Goal: Navigation & Orientation: Find specific page/section

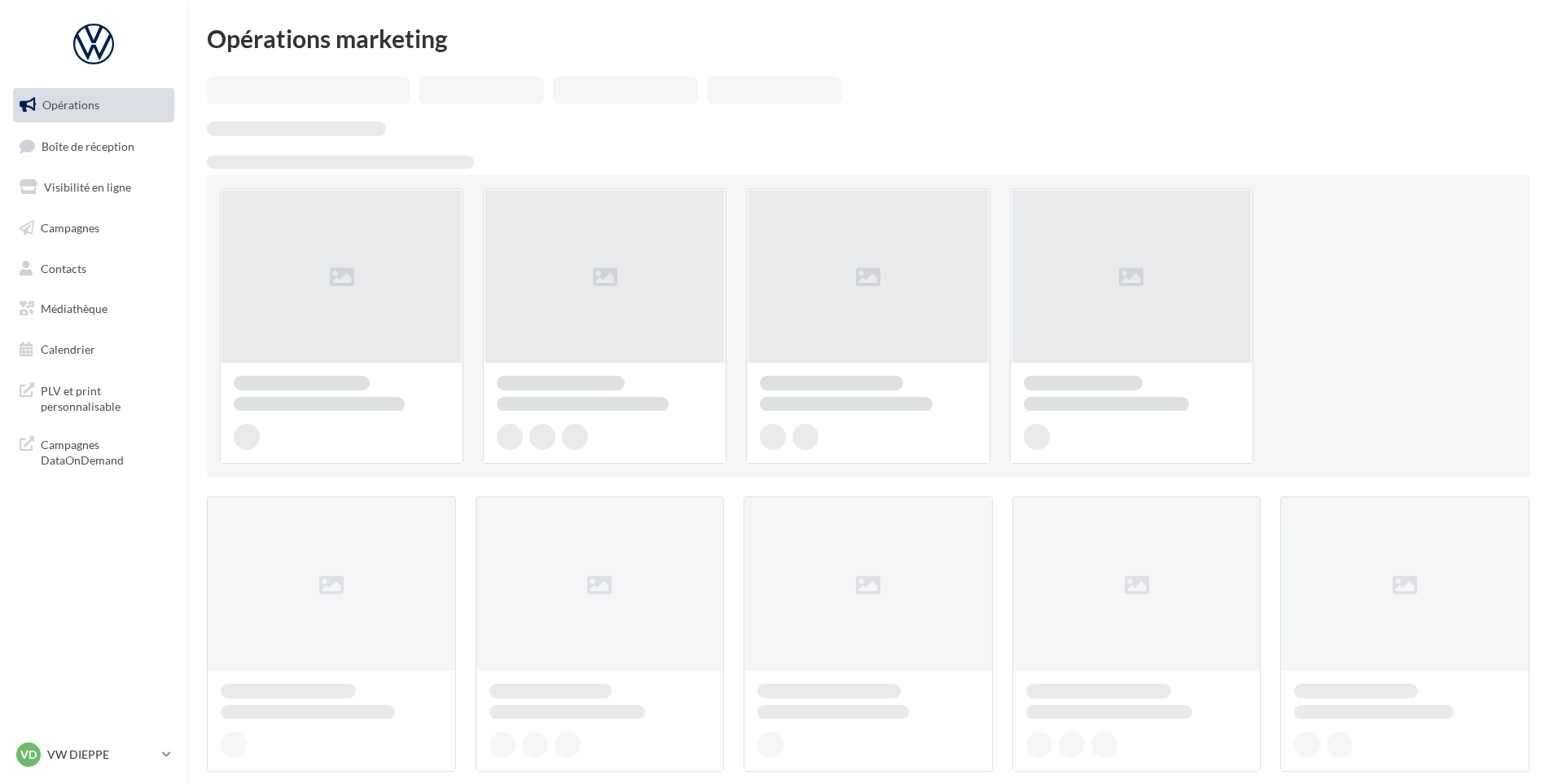
click at [84, 154] on link "Boîte de réception" at bounding box center [94, 146] width 167 height 35
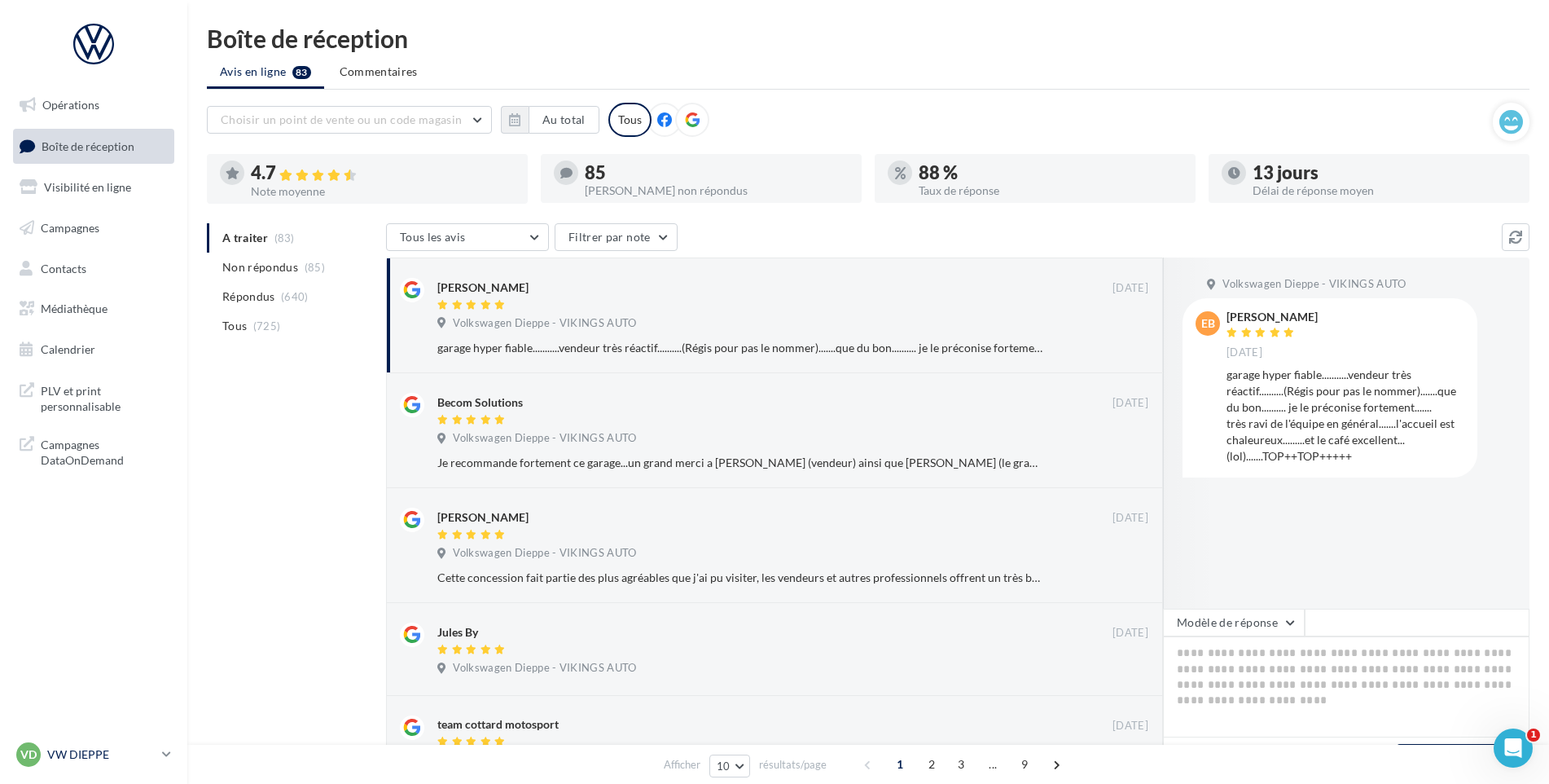
click at [89, 749] on p "VW DIEPPE" at bounding box center [101, 754] width 108 height 16
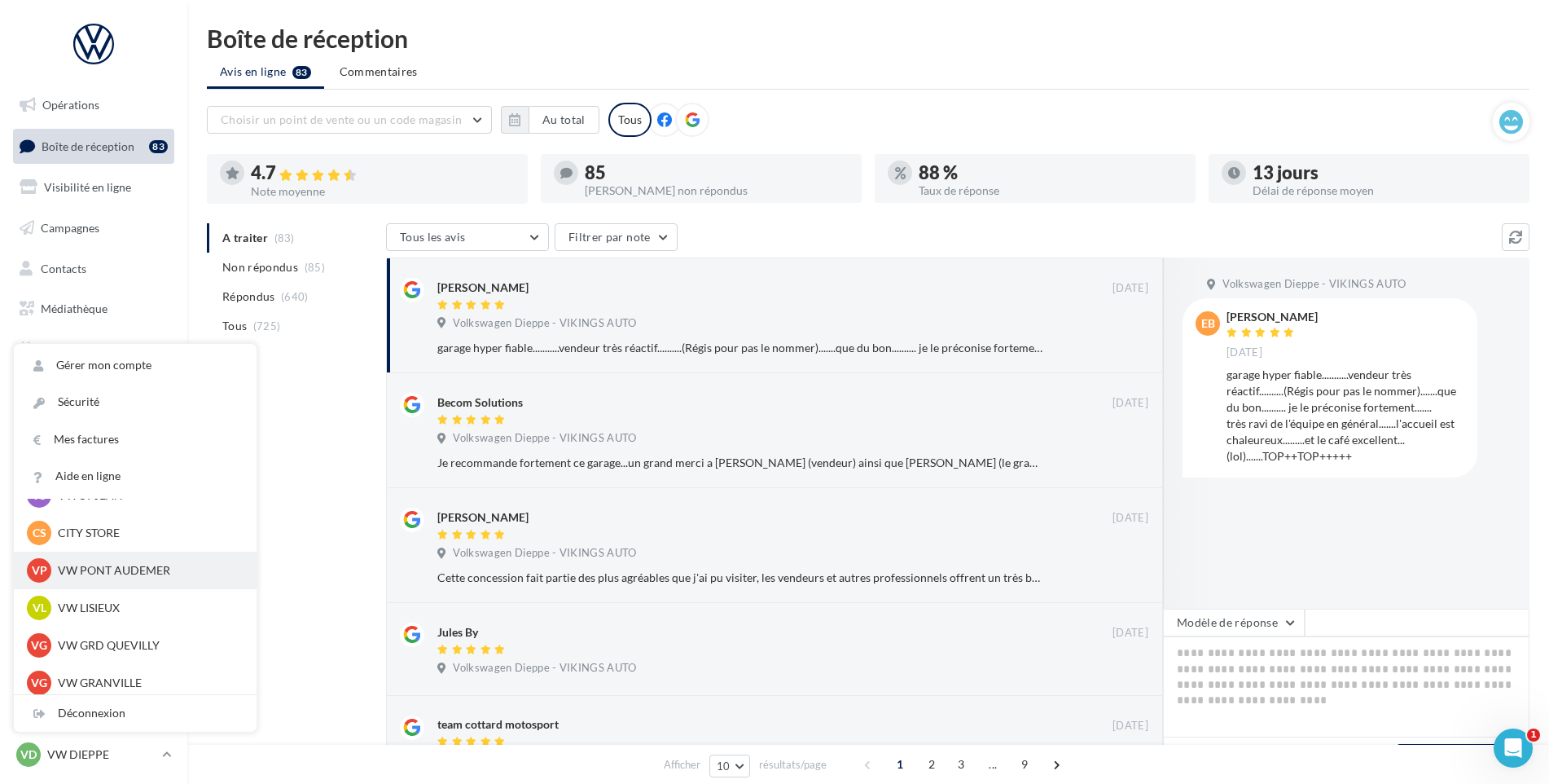
scroll to position [280, 0]
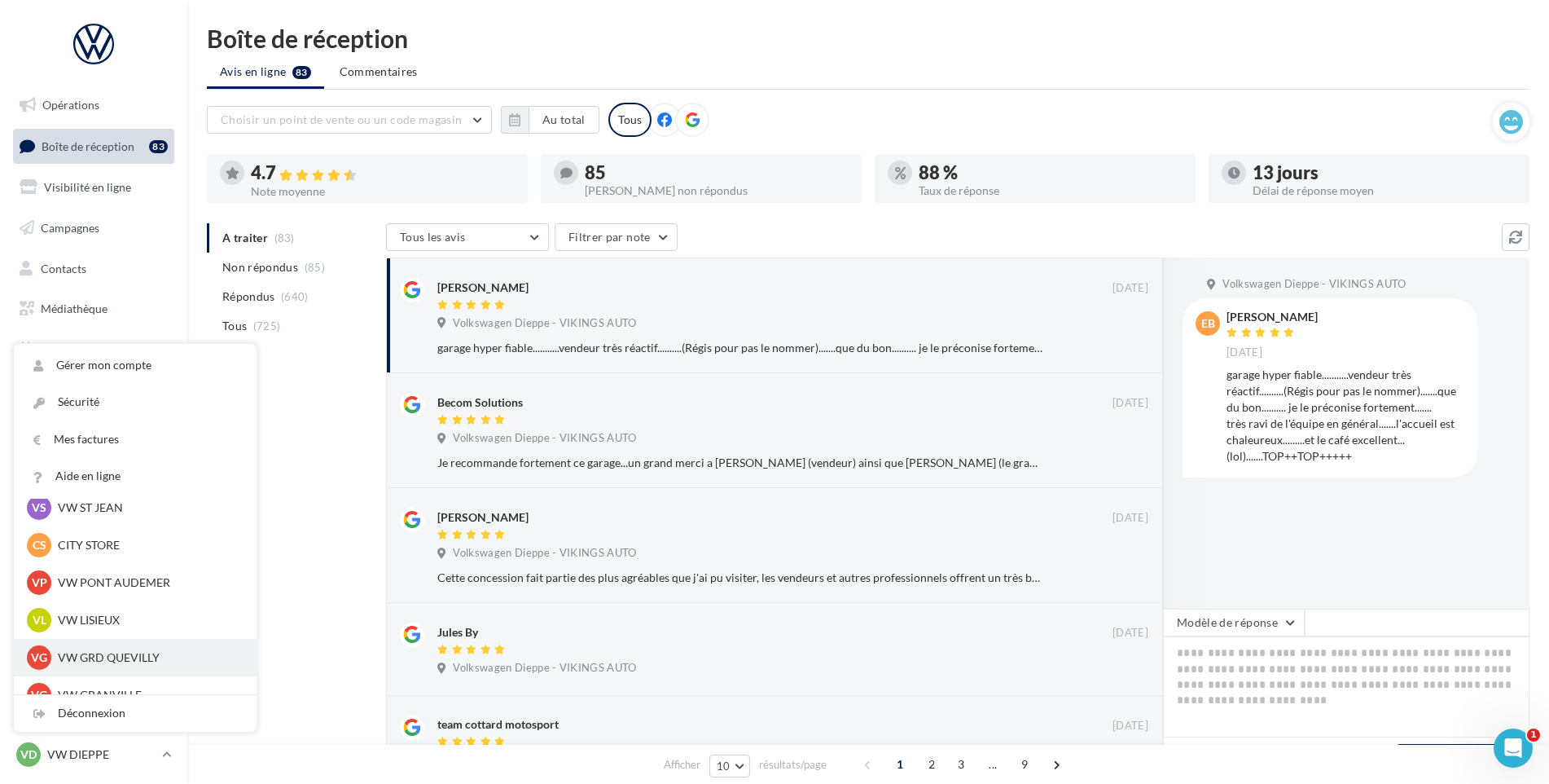
click at [104, 649] on p "VW GRD QUEVILLY" at bounding box center [147, 658] width 179 height 16
